Goal: Task Accomplishment & Management: Use online tool/utility

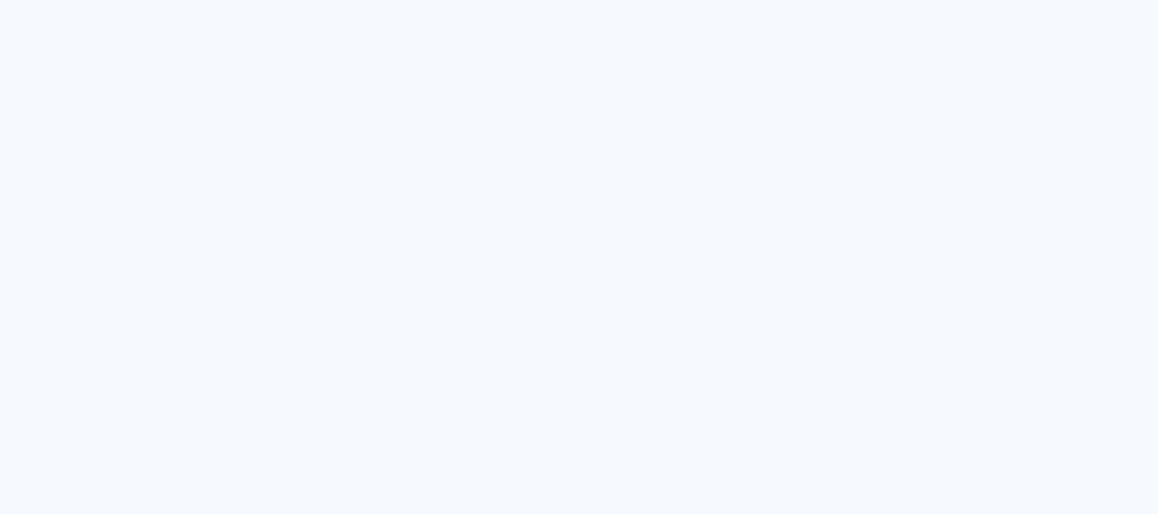
click at [293, 186] on quentale-app at bounding box center [579, 257] width 1158 height 514
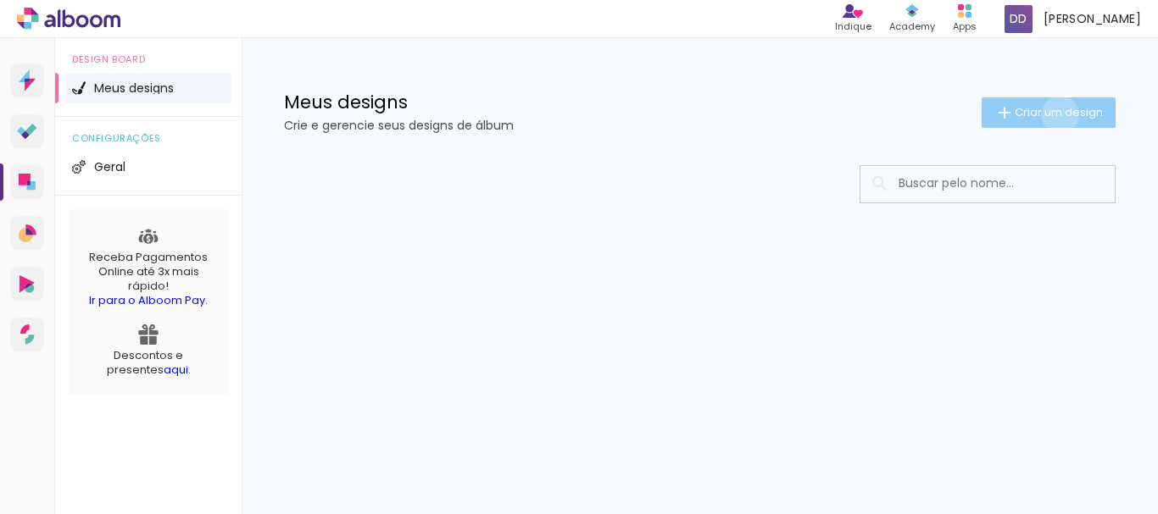
click at [1057, 114] on span "Criar um design" at bounding box center [1058, 112] width 88 height 11
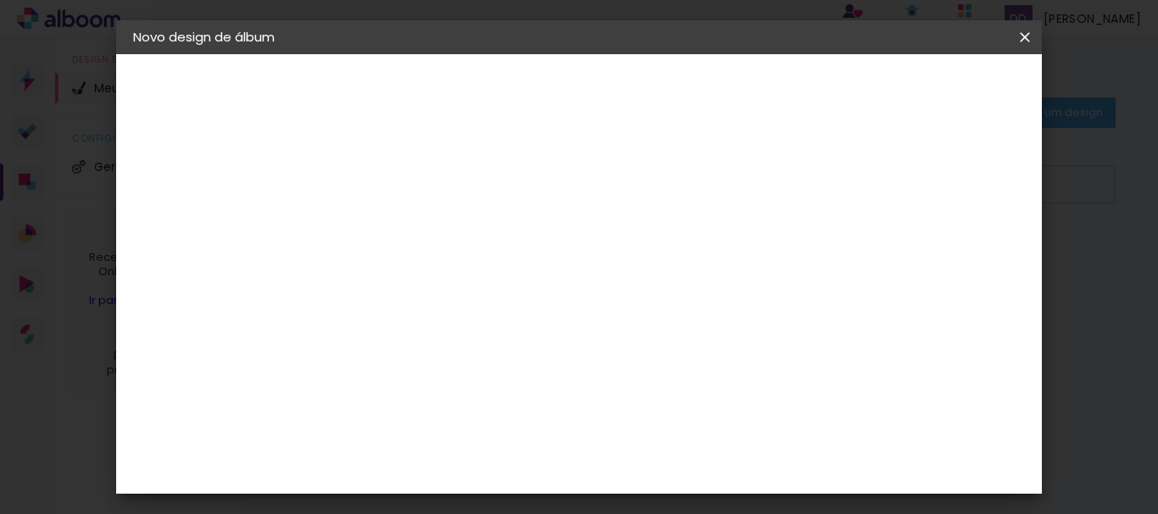
click at [410, 242] on div at bounding box center [410, 242] width 0 height 2
type input "teste"
type paper-input "teste"
click at [0, 0] on slot "Avançar" at bounding box center [0, 0] width 0 height 0
click at [0, 0] on slot "Tamanho Livre" at bounding box center [0, 0] width 0 height 0
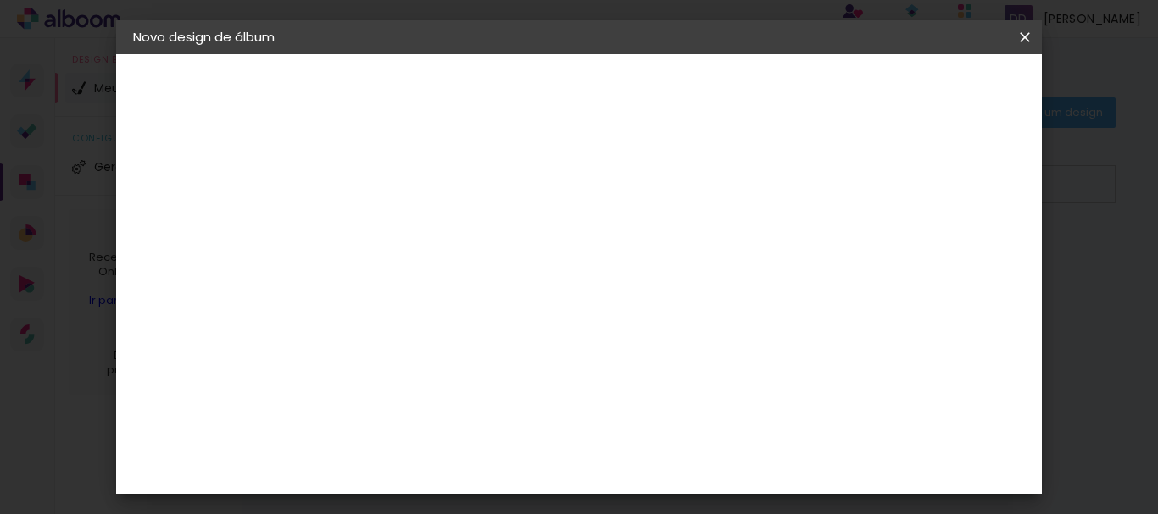
click at [727, 77] on paper-button "Avançar" at bounding box center [685, 89] width 83 height 29
click at [0, 0] on slot "Voltar" at bounding box center [0, 0] width 0 height 0
click at [470, 396] on paper-item "3ZERO5" at bounding box center [453, 382] width 183 height 37
click at [0, 0] on slot "Avançar" at bounding box center [0, 0] width 0 height 0
click at [476, 282] on input "text" at bounding box center [443, 295] width 66 height 26
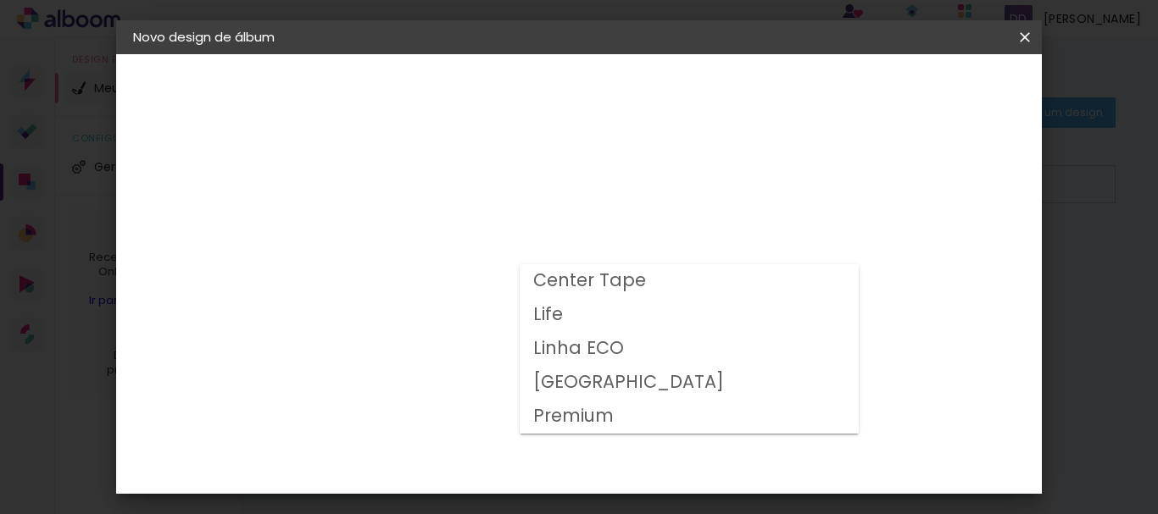
click at [614, 416] on paper-item "Premium" at bounding box center [689, 417] width 339 height 34
type input "Premium"
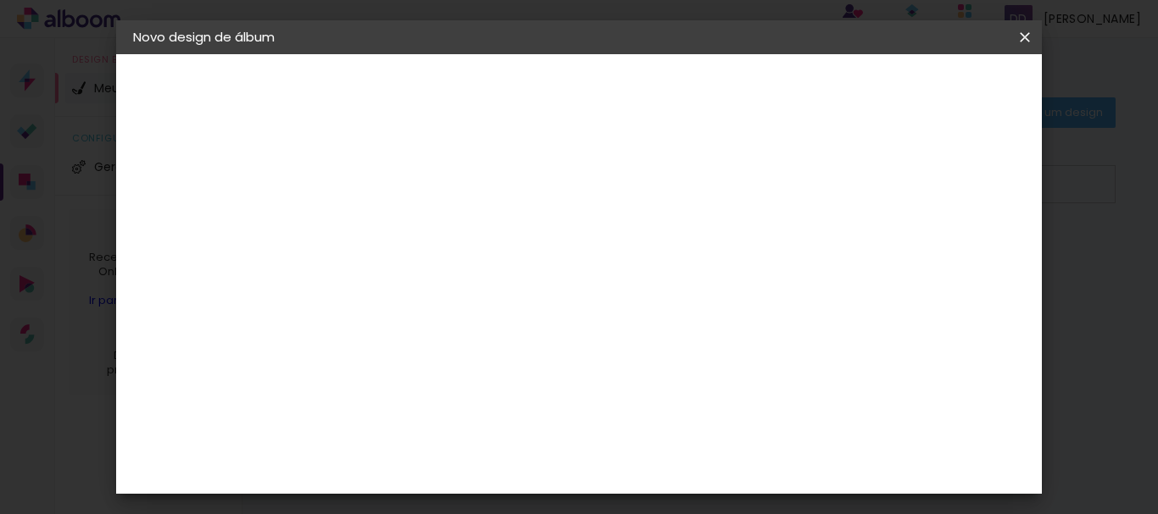
click at [0, 0] on iron-icon at bounding box center [0, 0] width 0 height 0
